Goal: Task Accomplishment & Management: Use online tool/utility

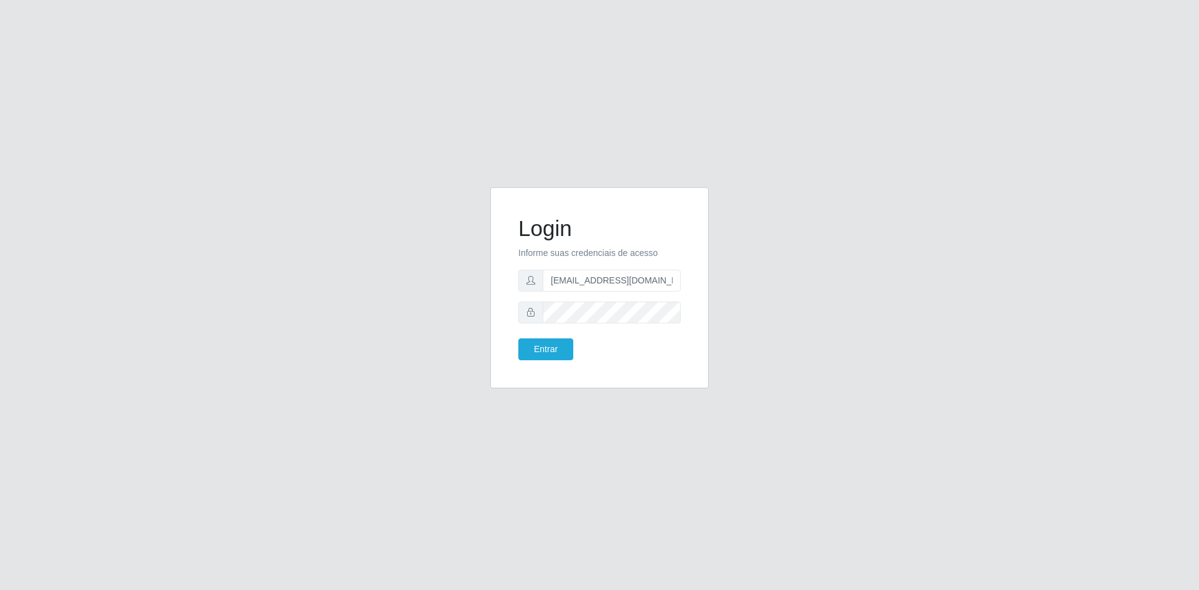
click at [551, 349] on button "Entrar" at bounding box center [546, 350] width 55 height 22
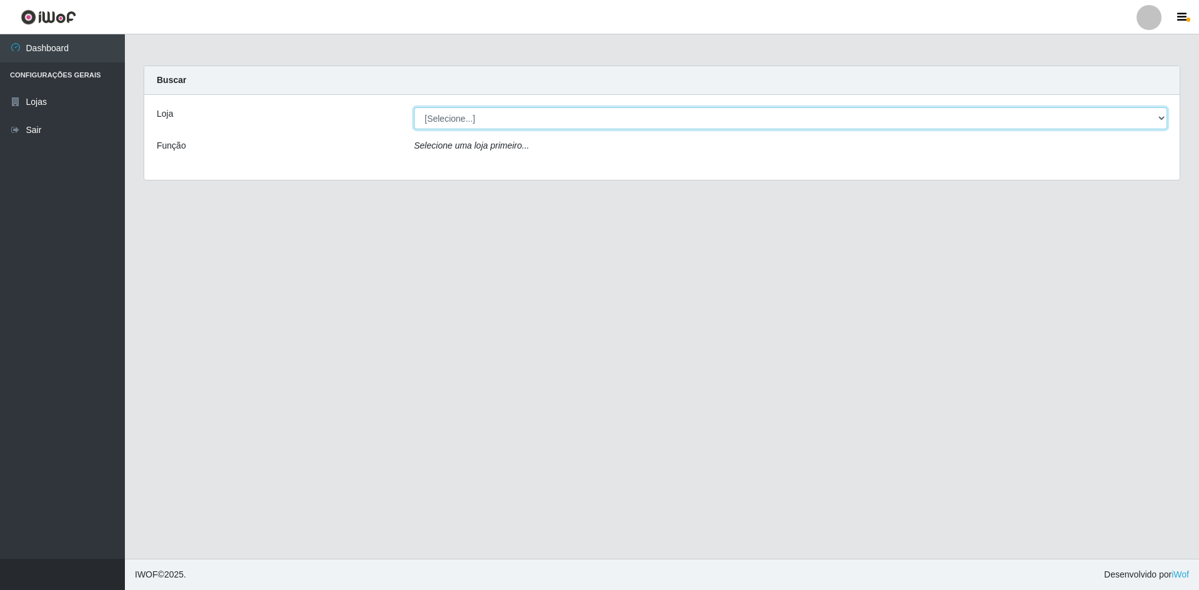
drag, startPoint x: 461, startPoint y: 119, endPoint x: 456, endPoint y: 139, distance: 20.0
click at [456, 139] on div "Loja [Selecione...] Hiper Queiroz - São Bento Queiroz Atacadão - São Bento Funç…" at bounding box center [662, 137] width 1036 height 85
select select "517"
click at [414, 107] on select "[Selecione...] Hiper Queiroz - [GEOGRAPHIC_DATA] [GEOGRAPHIC_DATA] [GEOGRAPHIC_…" at bounding box center [790, 118] width 753 height 22
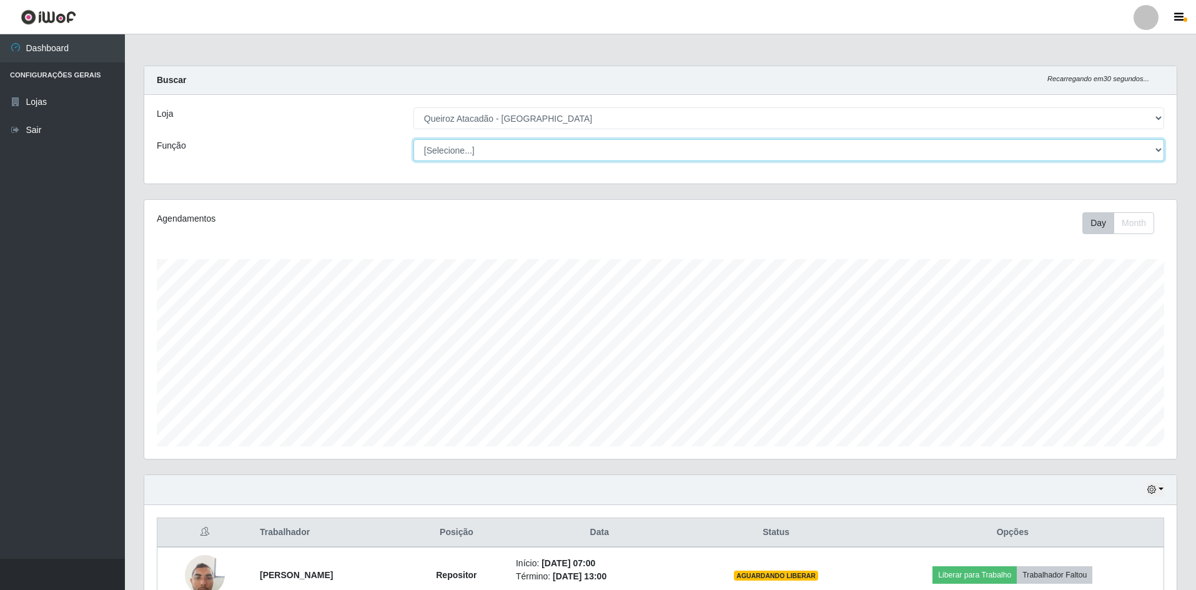
scroll to position [259, 1033]
drag, startPoint x: 462, startPoint y: 152, endPoint x: 461, endPoint y: 161, distance: 8.8
click at [461, 161] on select "[Selecione...] ASG ASG + ASG ++ Embalador Embalador + Embalador ++ Operador de …" at bounding box center [789, 150] width 751 height 22
click at [414, 139] on select "[Selecione...] ASG ASG + ASG ++ Embalador Embalador + Embalador ++ Operador de …" at bounding box center [789, 150] width 751 height 22
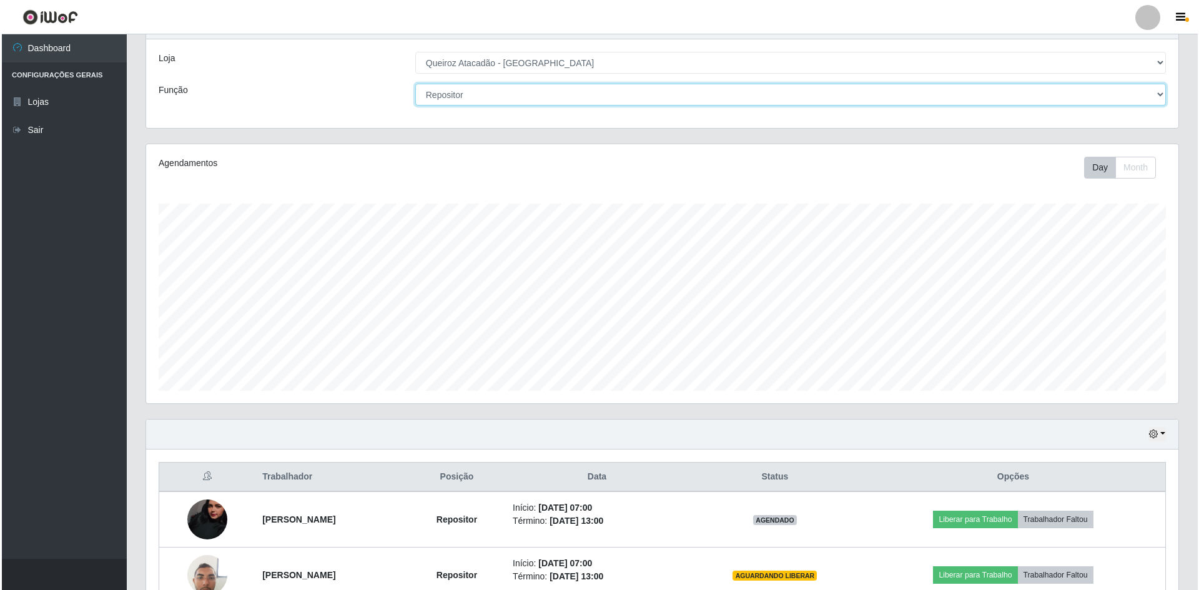
scroll to position [128, 0]
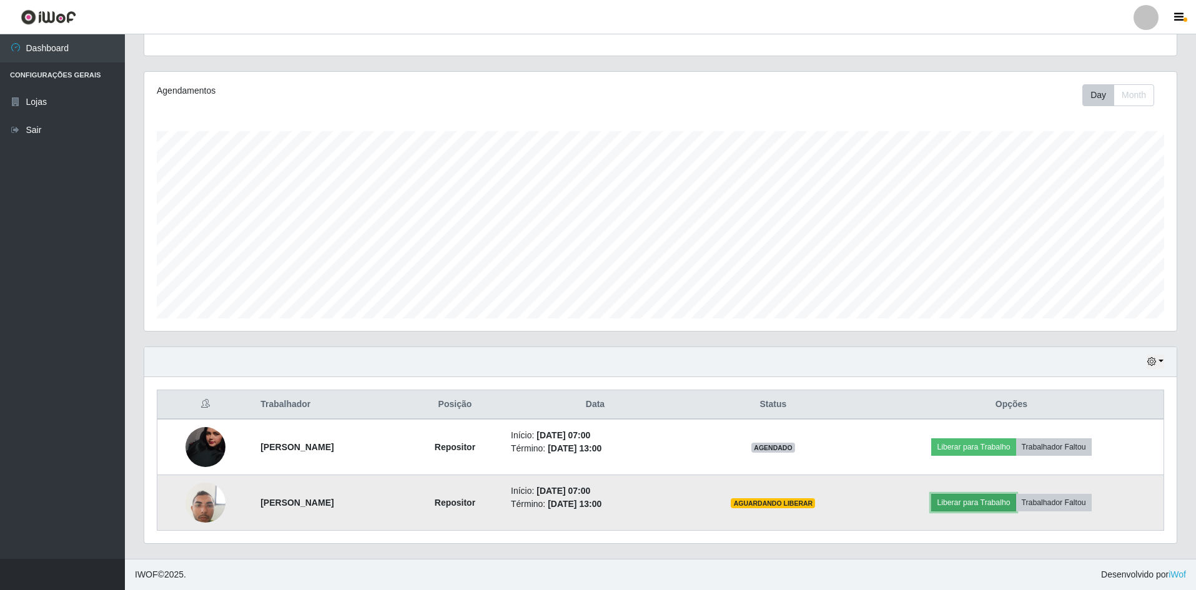
click at [1001, 505] on button "Liberar para Trabalho" at bounding box center [973, 502] width 84 height 17
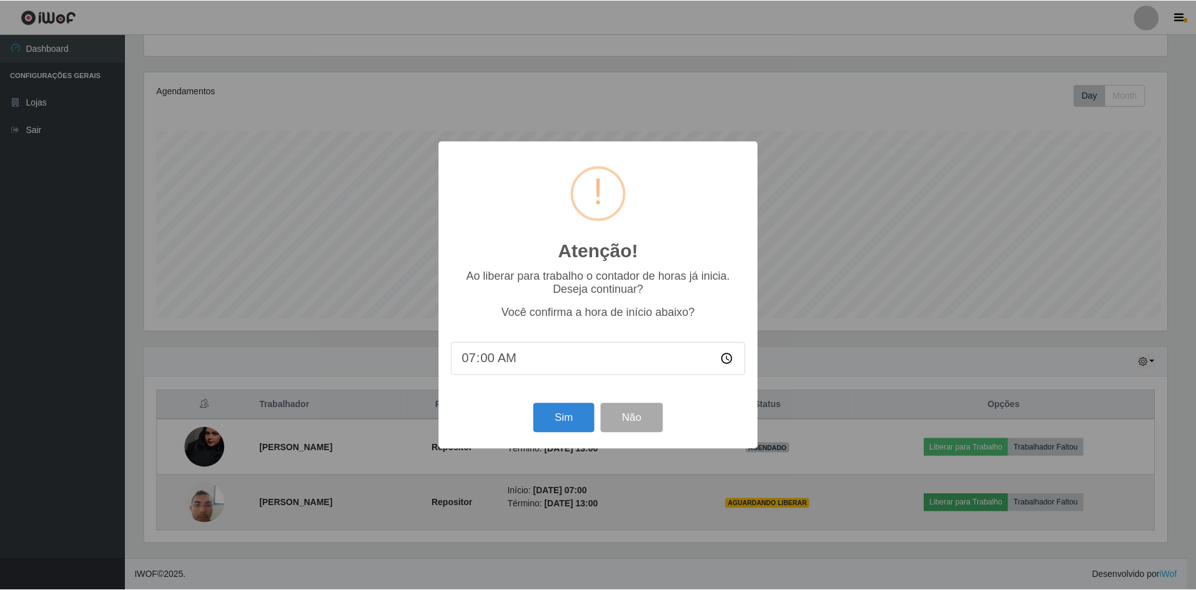
scroll to position [259, 1026]
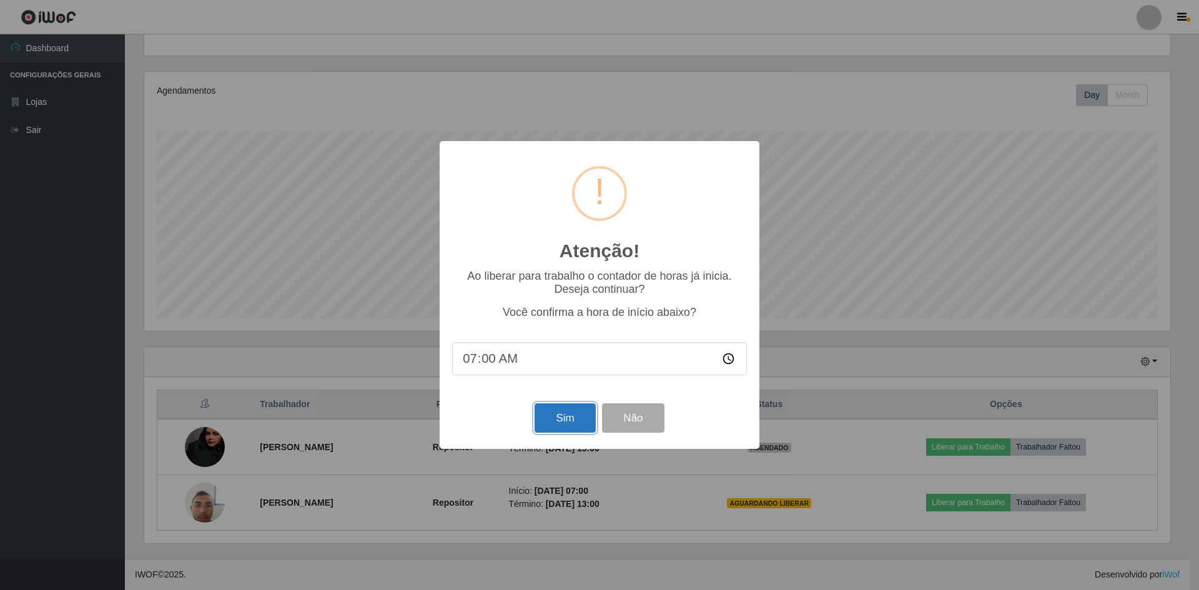
click at [568, 420] on button "Sim" at bounding box center [565, 418] width 61 height 29
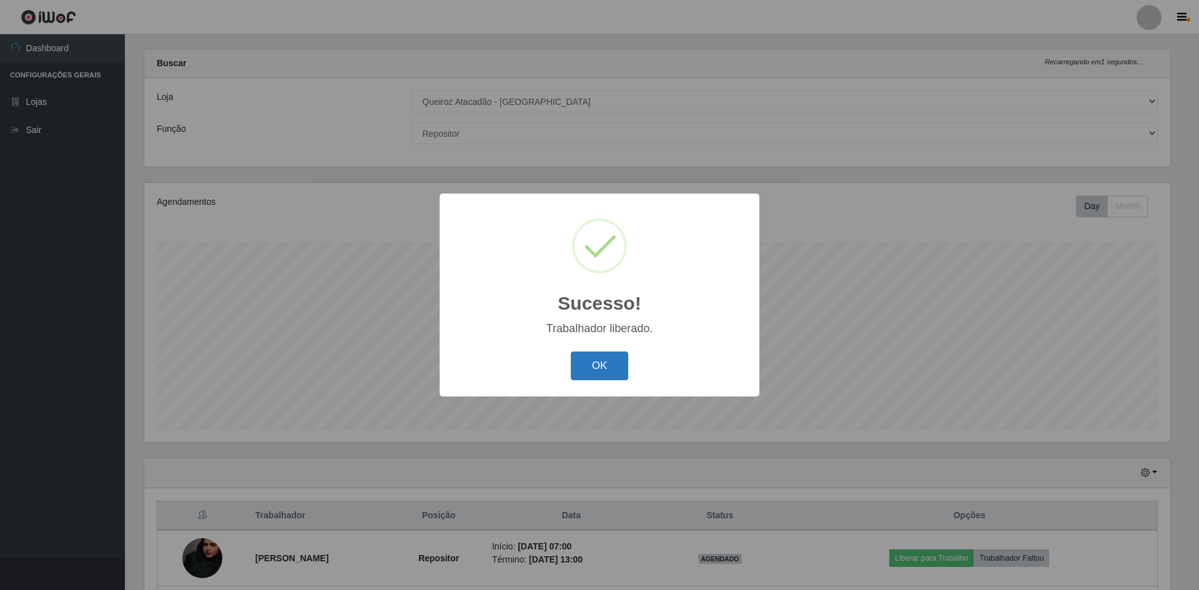
click at [622, 376] on button "OK" at bounding box center [600, 366] width 58 height 29
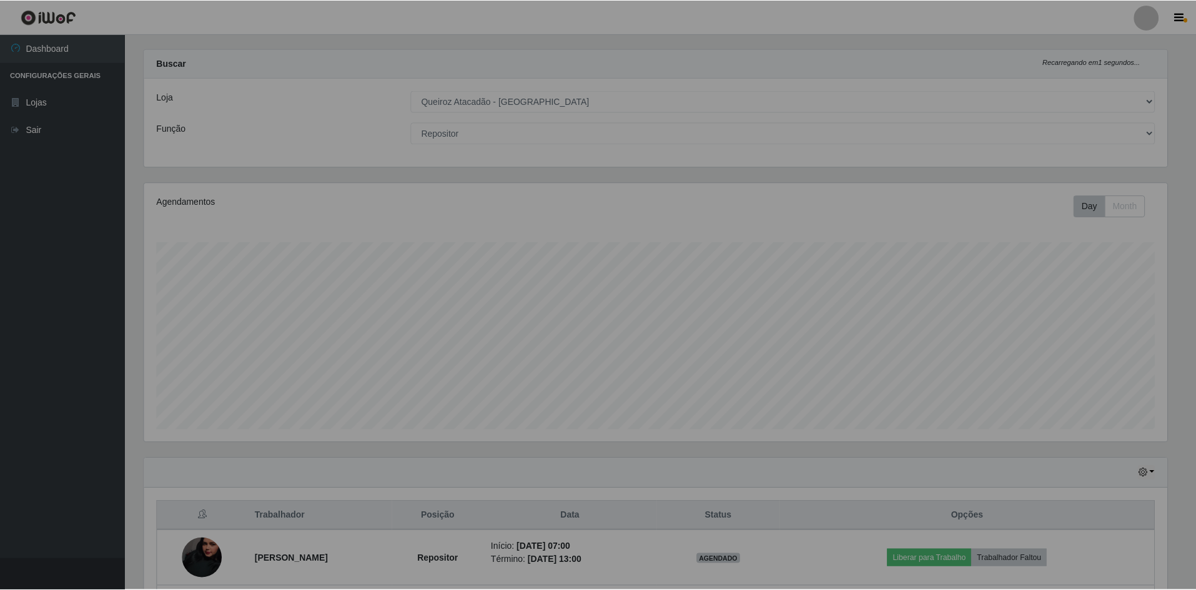
scroll to position [259, 1033]
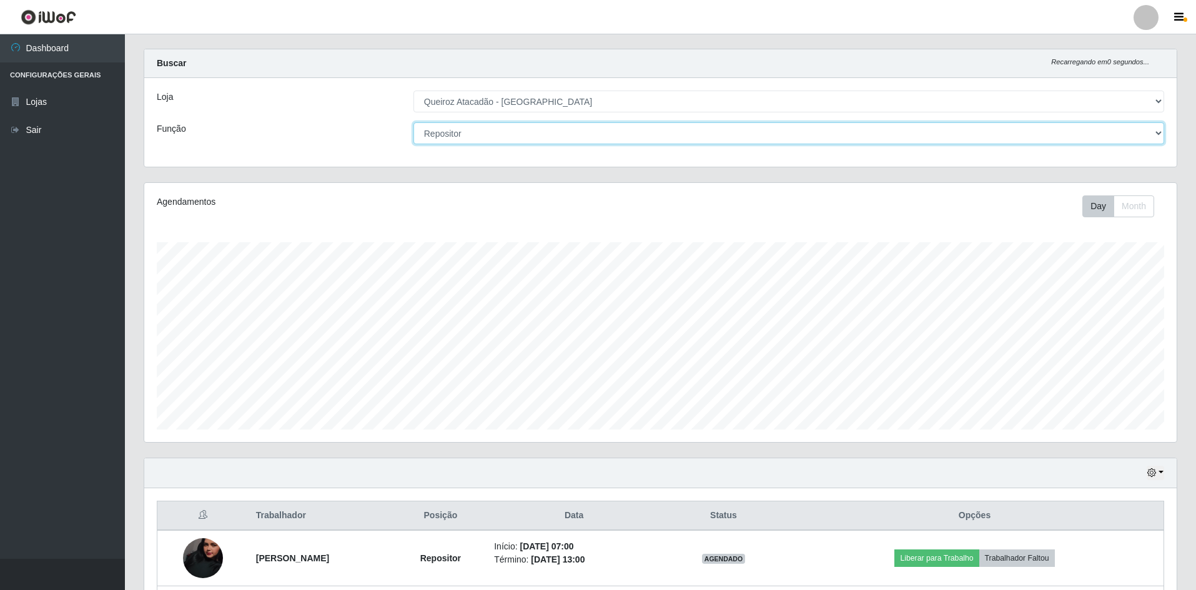
click at [542, 143] on select "[Selecione...] ASG ASG + ASG ++ Embalador Embalador + Embalador ++ Operador de …" at bounding box center [789, 133] width 751 height 22
click at [414, 122] on select "[Selecione...] ASG ASG + ASG ++ Embalador Embalador + Embalador ++ Operador de …" at bounding box center [789, 133] width 751 height 22
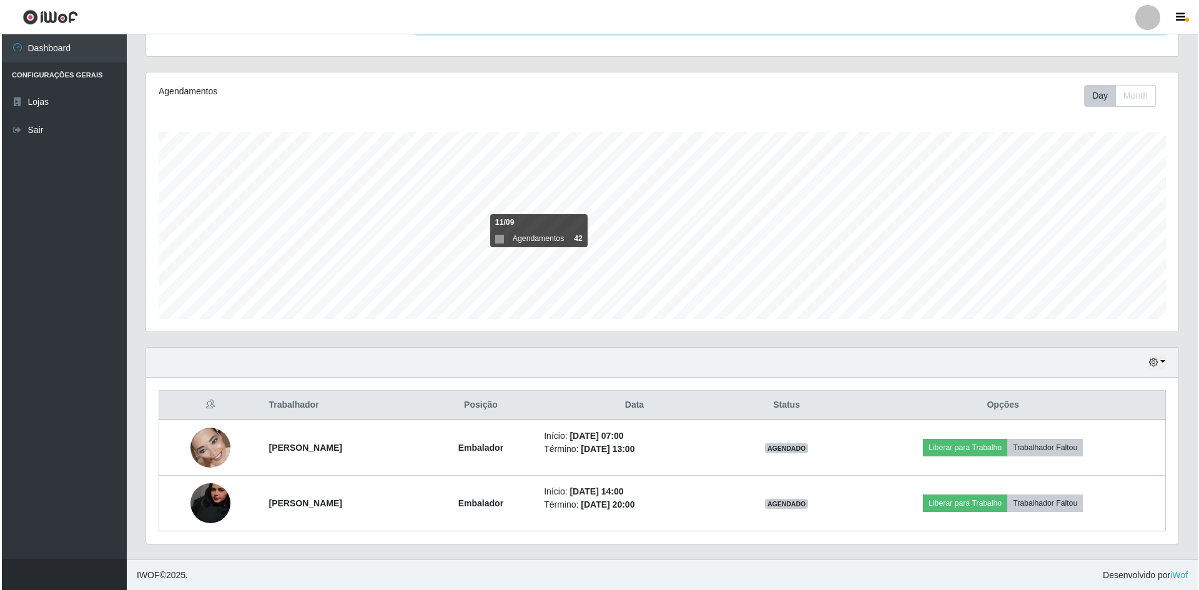
scroll to position [128, 0]
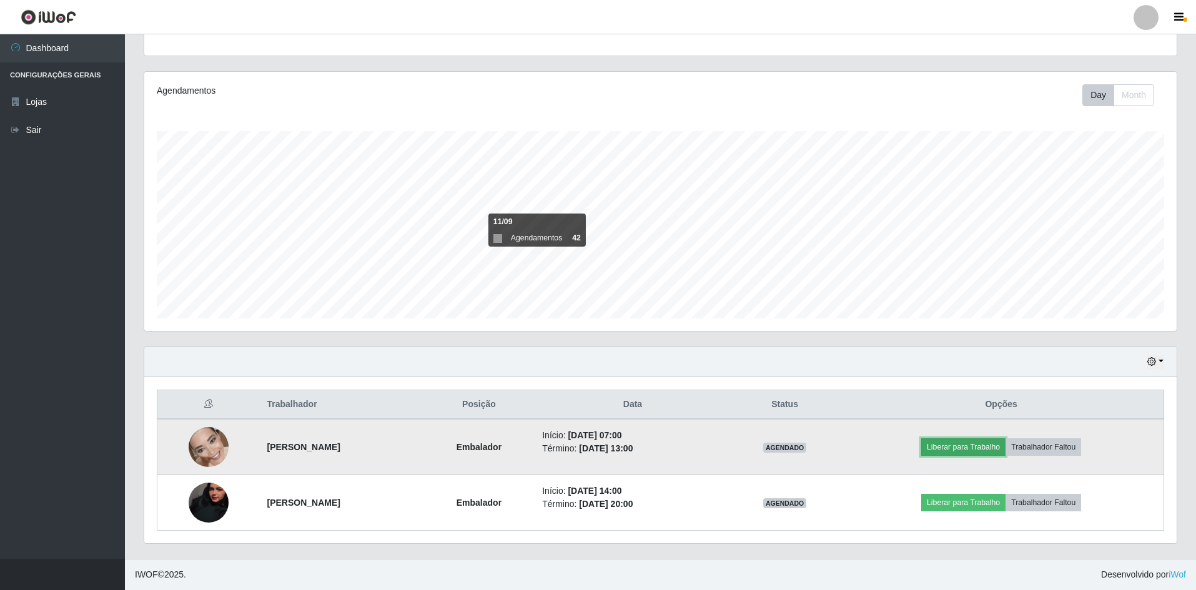
click at [1006, 445] on button "Liberar para Trabalho" at bounding box center [963, 447] width 84 height 17
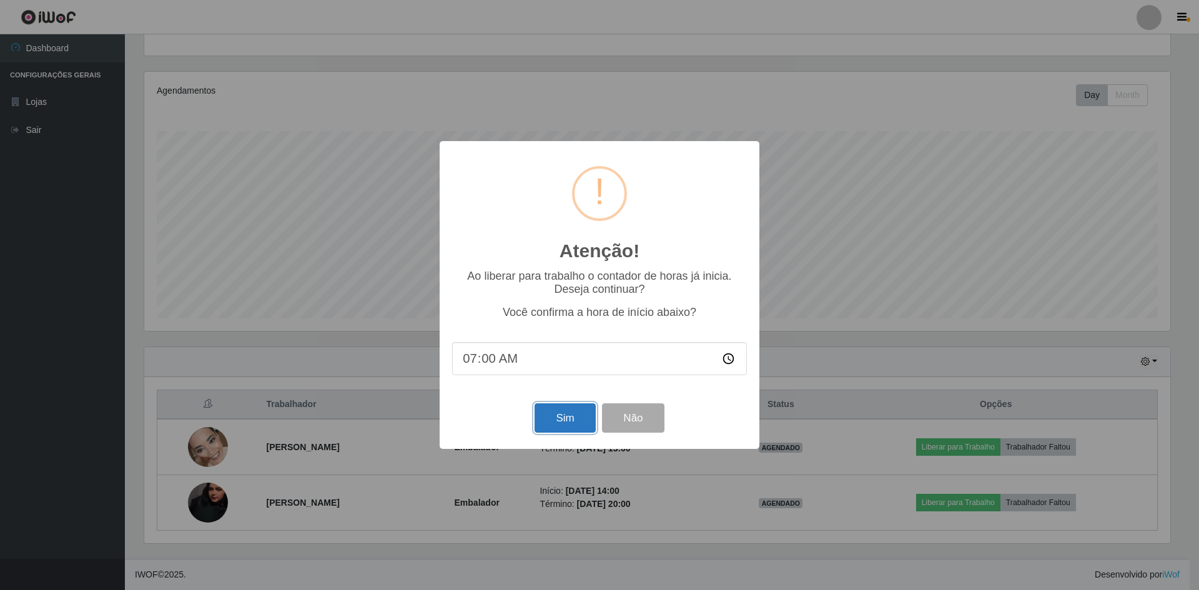
click at [572, 425] on button "Sim" at bounding box center [565, 418] width 61 height 29
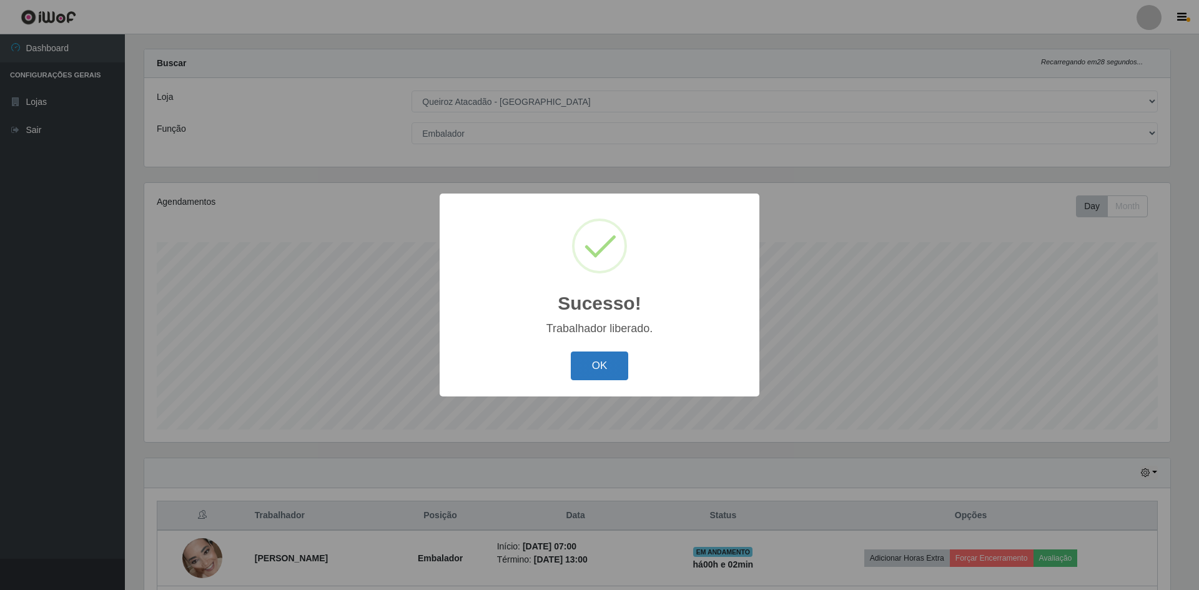
click at [600, 372] on button "OK" at bounding box center [600, 366] width 58 height 29
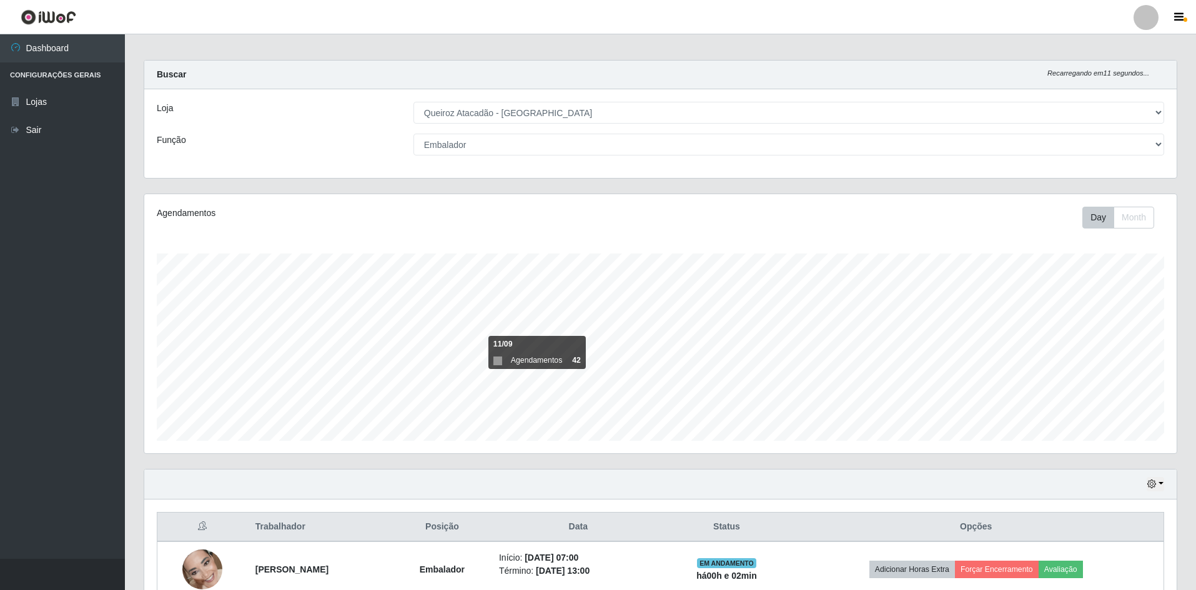
scroll to position [0, 0]
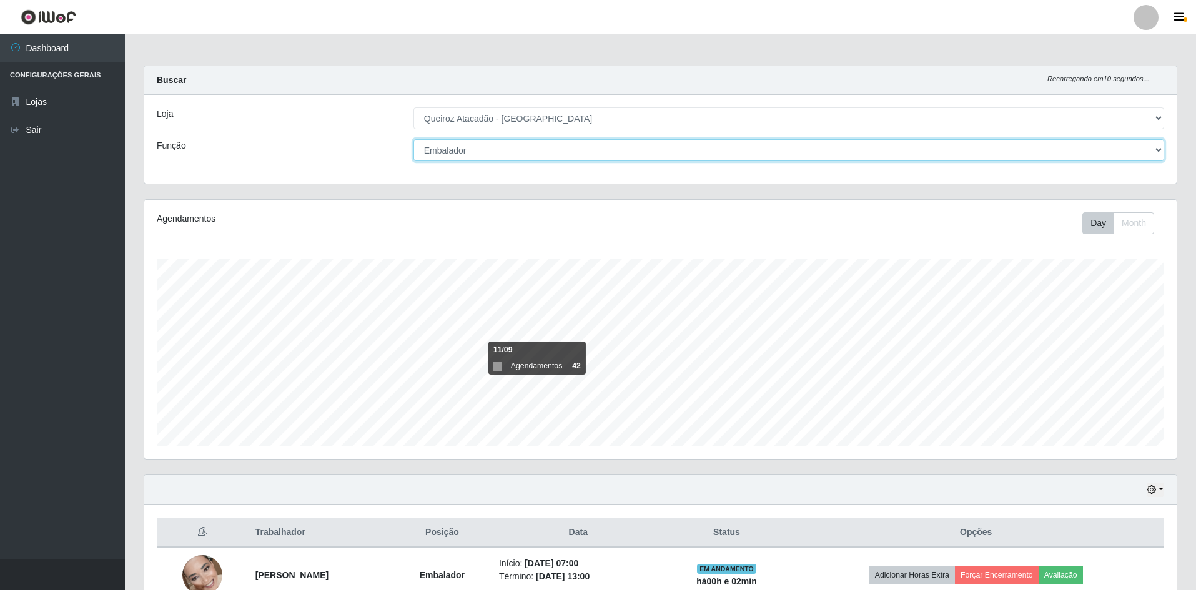
click at [484, 142] on select "[Selecione...] ASG ASG + ASG ++ Embalador Embalador + Embalador ++ Operador de …" at bounding box center [789, 150] width 751 height 22
click at [414, 139] on select "[Selecione...] ASG ASG + ASG ++ Embalador Embalador + Embalador ++ Operador de …" at bounding box center [789, 150] width 751 height 22
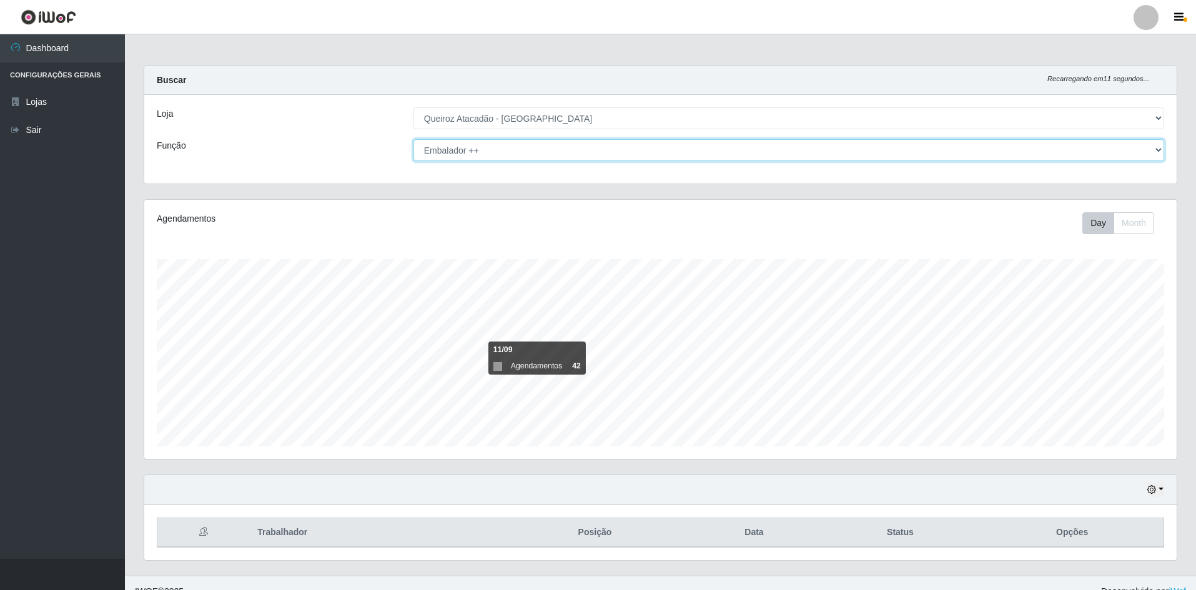
scroll to position [17, 0]
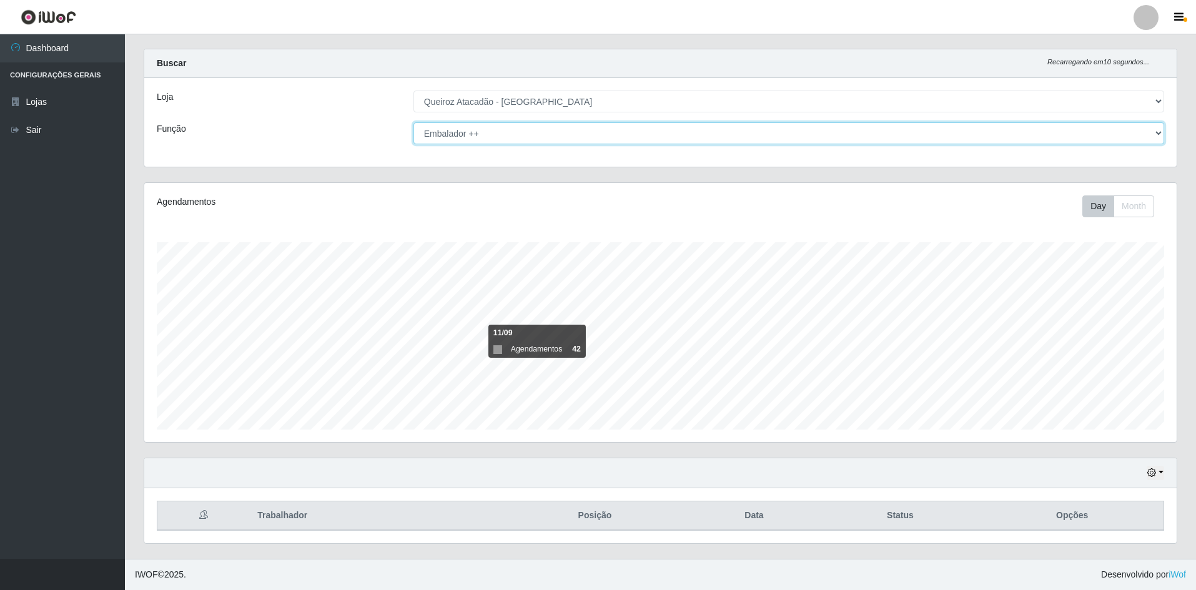
click at [555, 132] on select "[Selecione...] ASG ASG + ASG ++ Embalador Embalador + Embalador ++ Operador de …" at bounding box center [789, 133] width 751 height 22
select select "70"
click at [414, 122] on select "[Selecione...] ASG ASG + ASG ++ Embalador Embalador + Embalador ++ Operador de …" at bounding box center [789, 133] width 751 height 22
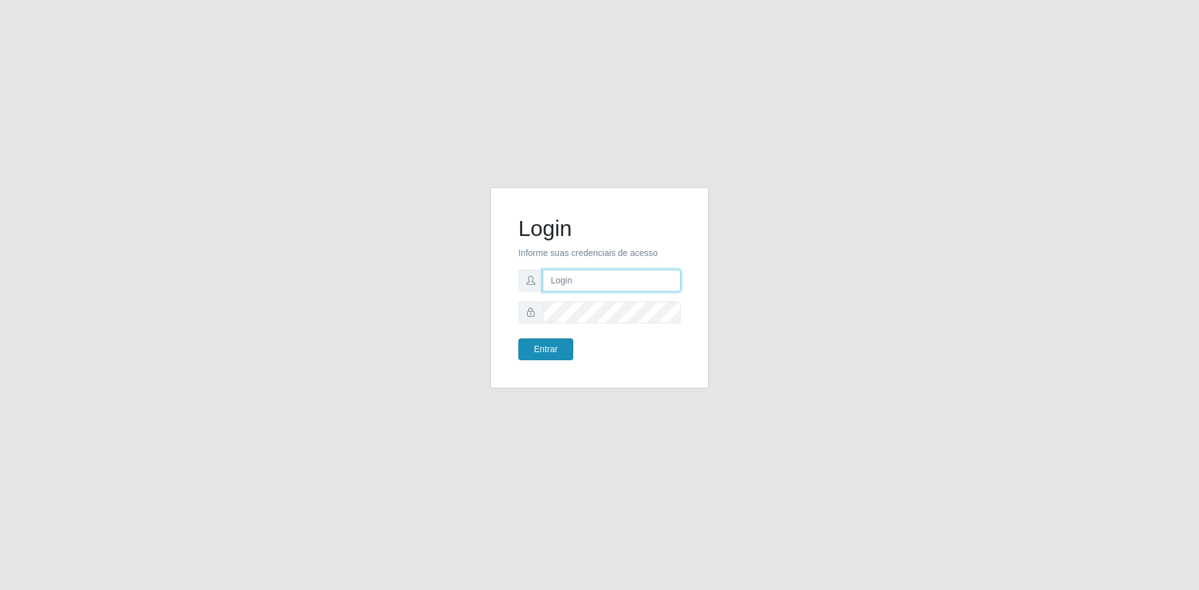
type input "[EMAIL_ADDRESS][DOMAIN_NAME]"
click at [565, 348] on button "Entrar" at bounding box center [546, 350] width 55 height 22
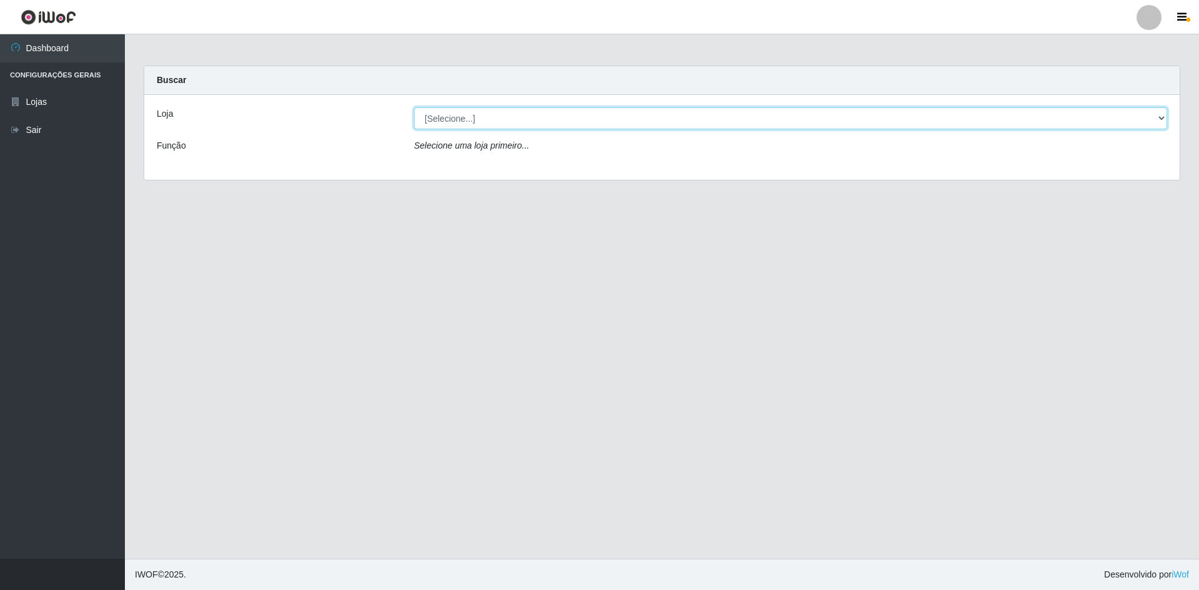
click at [512, 125] on select "[Selecione...] Hiper Queiroz - [GEOGRAPHIC_DATA] [GEOGRAPHIC_DATA] [GEOGRAPHIC_…" at bounding box center [790, 118] width 753 height 22
select select "517"
click at [414, 107] on select "[Selecione...] Hiper Queiroz - [GEOGRAPHIC_DATA] [GEOGRAPHIC_DATA] [GEOGRAPHIC_…" at bounding box center [790, 118] width 753 height 22
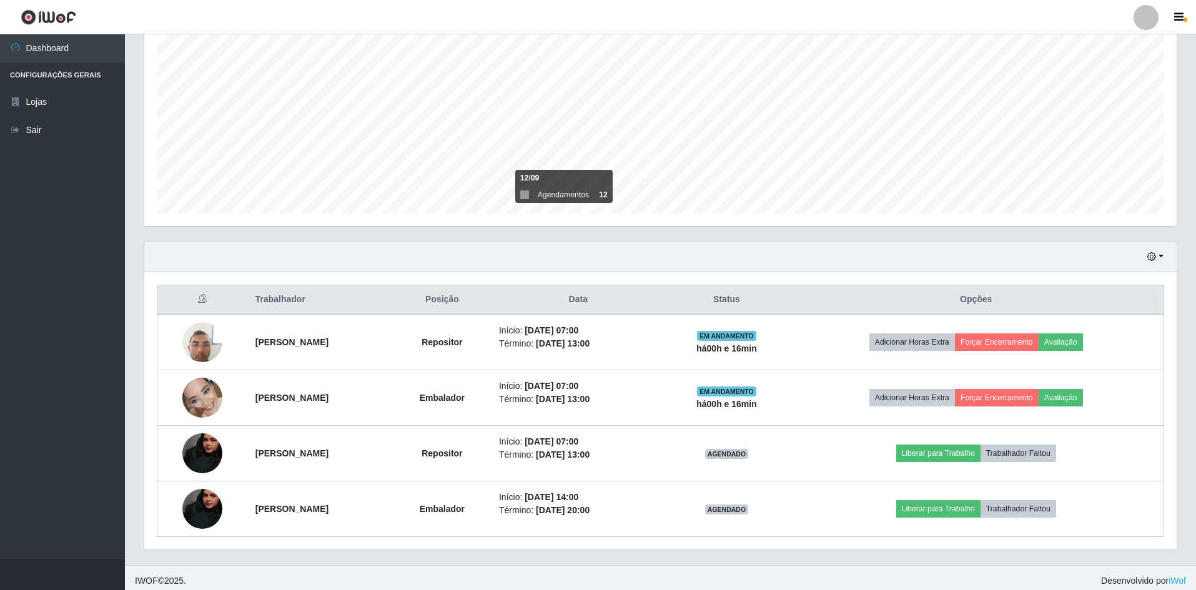
scroll to position [239, 0]
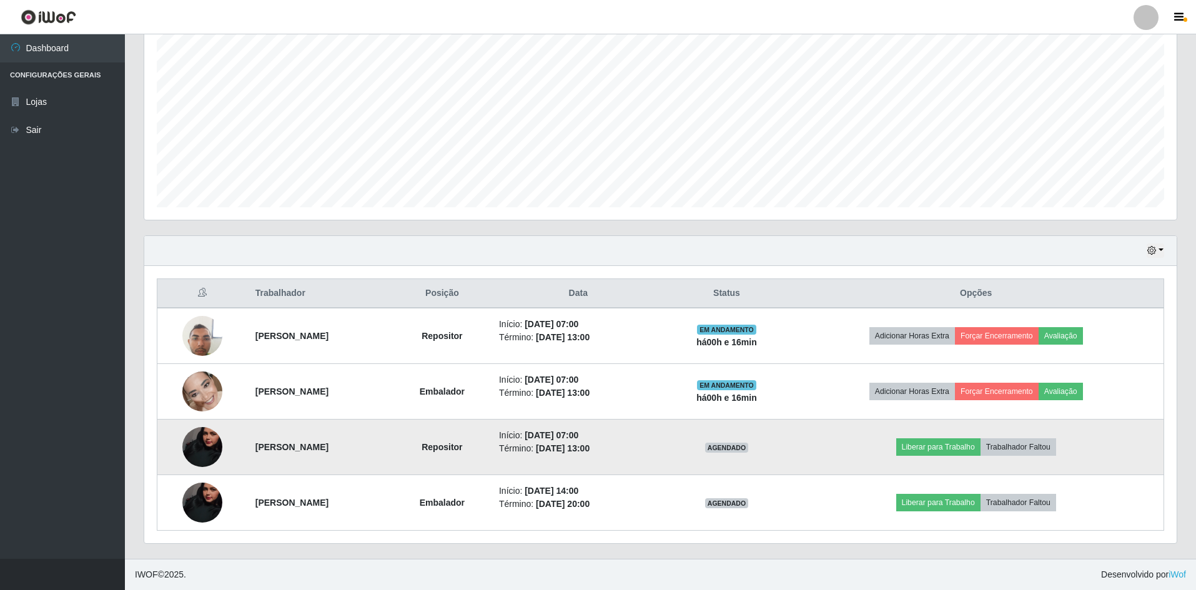
click at [192, 451] on img at bounding box center [202, 447] width 40 height 89
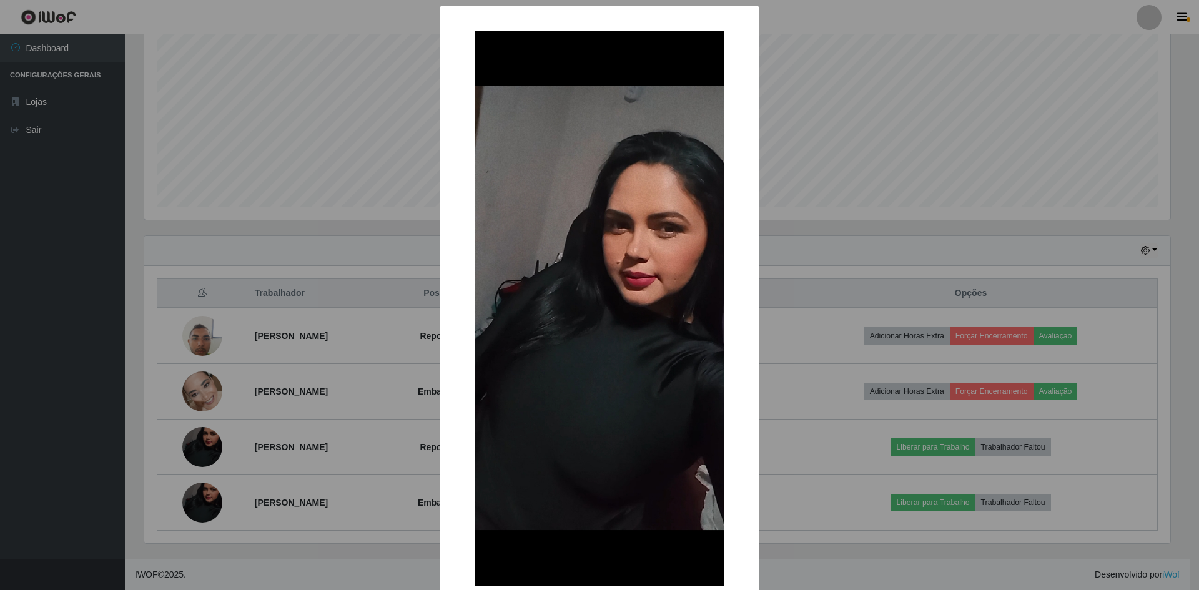
click at [246, 444] on div "× OK Cancel" at bounding box center [599, 295] width 1199 height 590
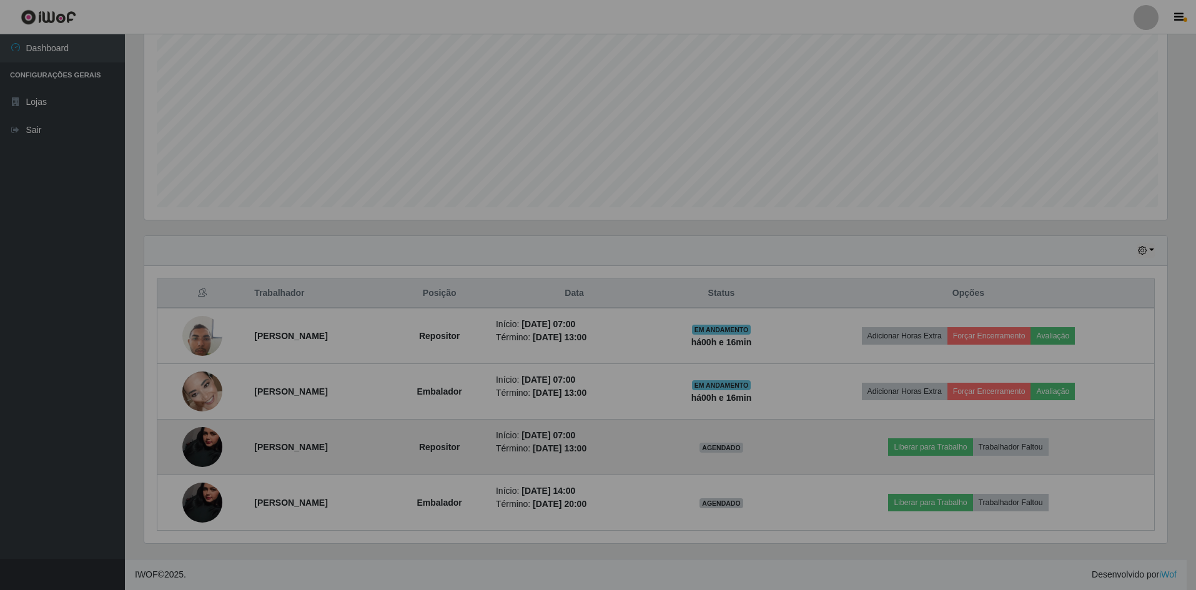
scroll to position [259, 1033]
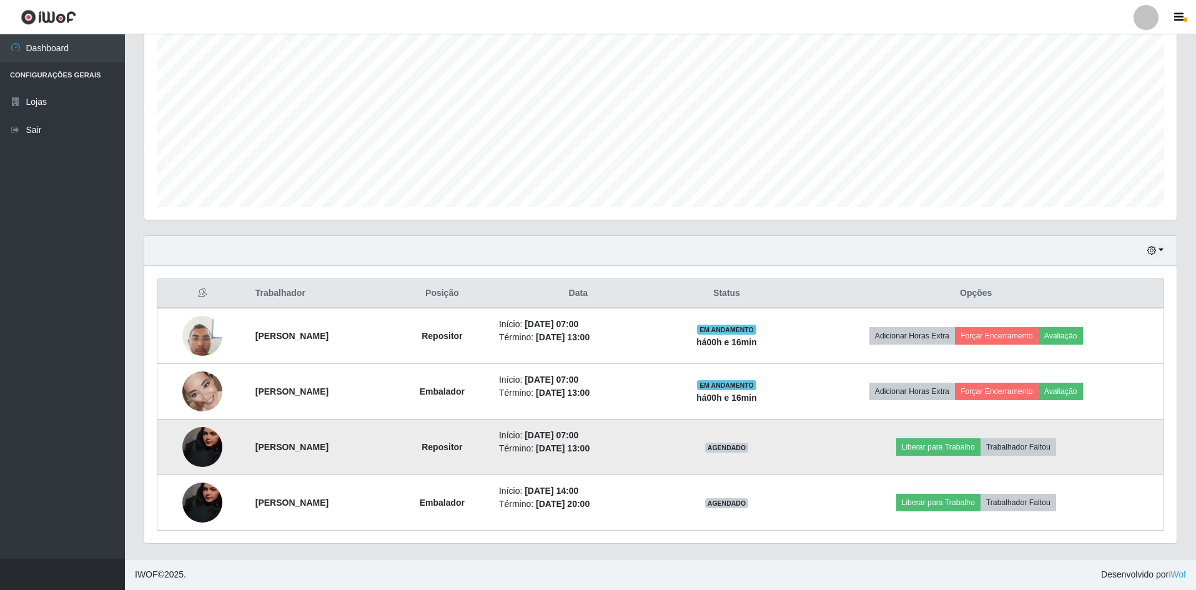
click at [189, 454] on img at bounding box center [202, 447] width 40 height 89
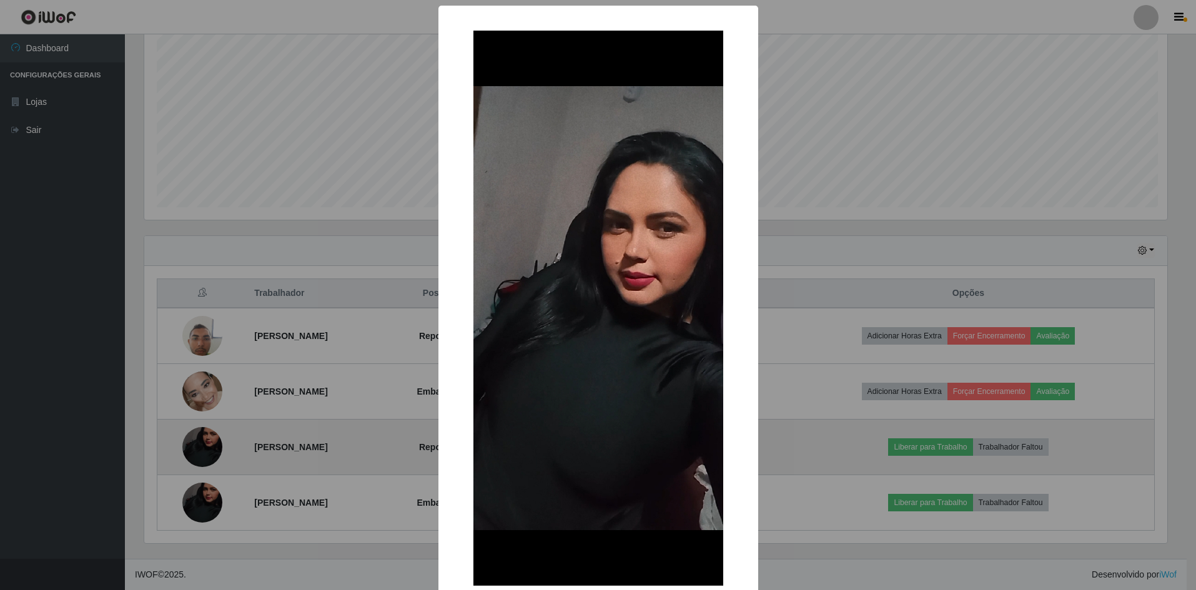
scroll to position [259, 1026]
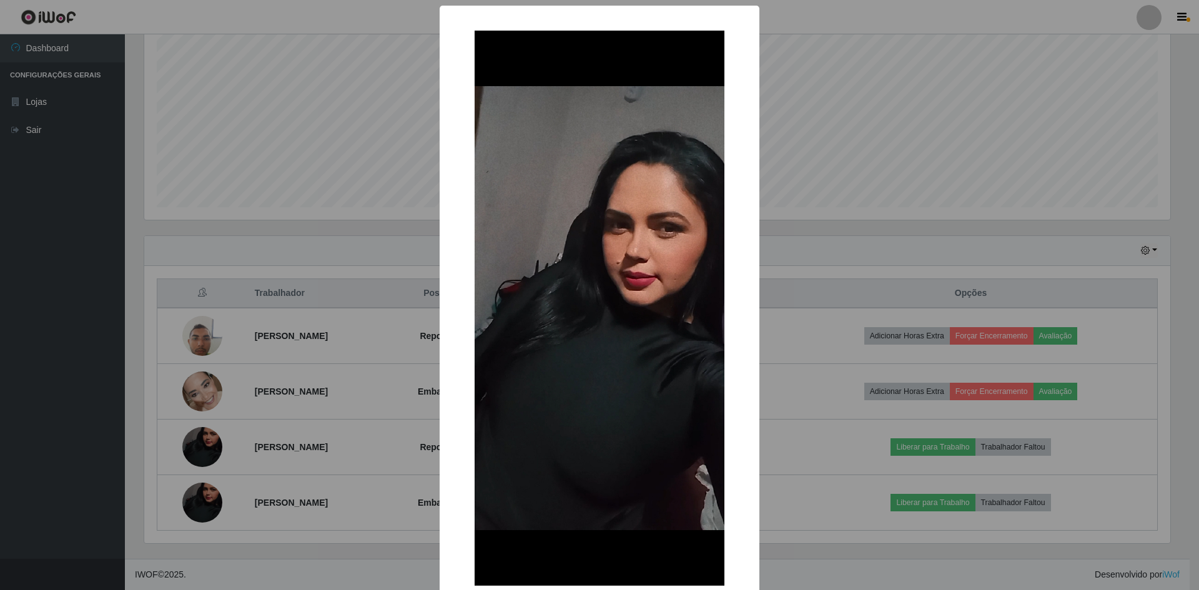
click at [343, 479] on div "× OK Cancel" at bounding box center [599, 295] width 1199 height 590
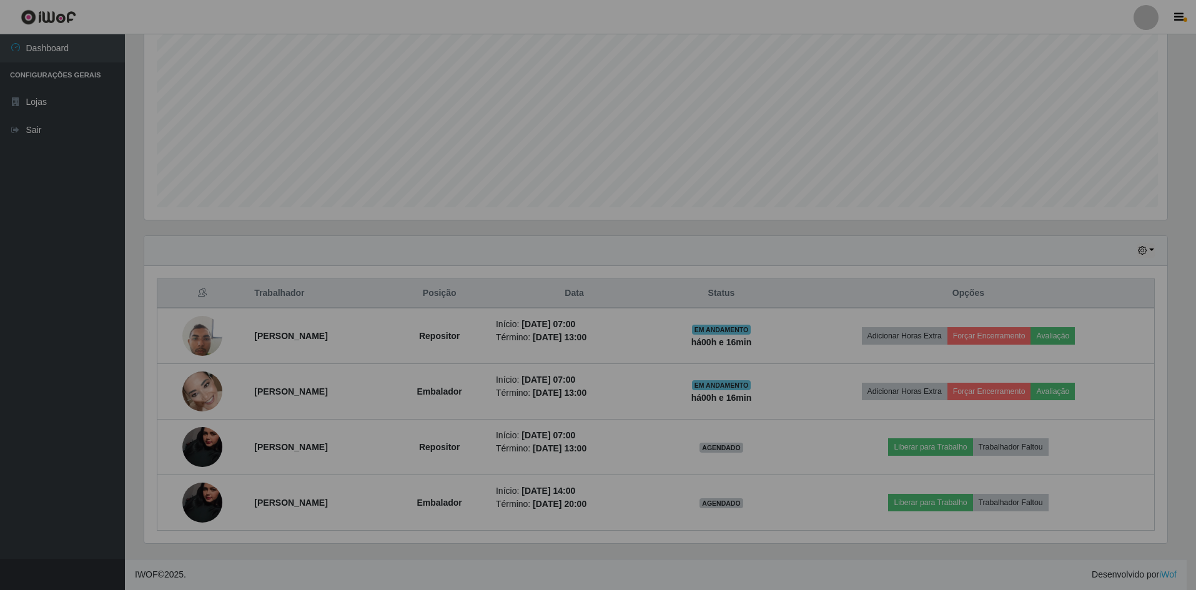
scroll to position [259, 1033]
